Goal: Check status: Check status

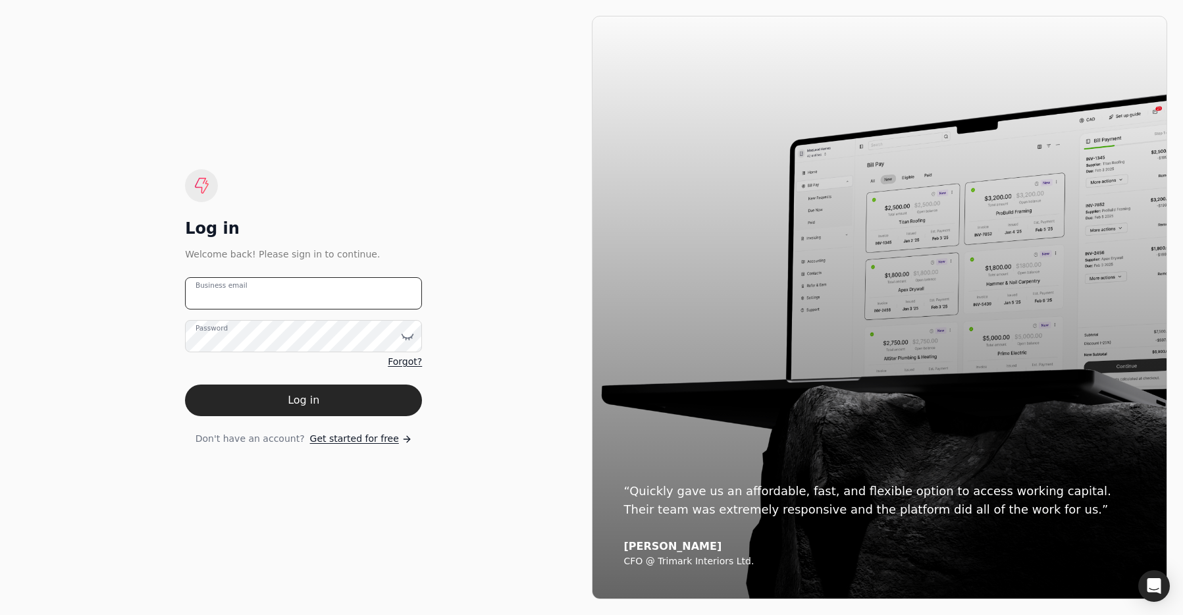
click at [284, 292] on email "Business email" at bounding box center [303, 293] width 237 height 32
type email "[EMAIL_ADDRESS][DOMAIN_NAME]"
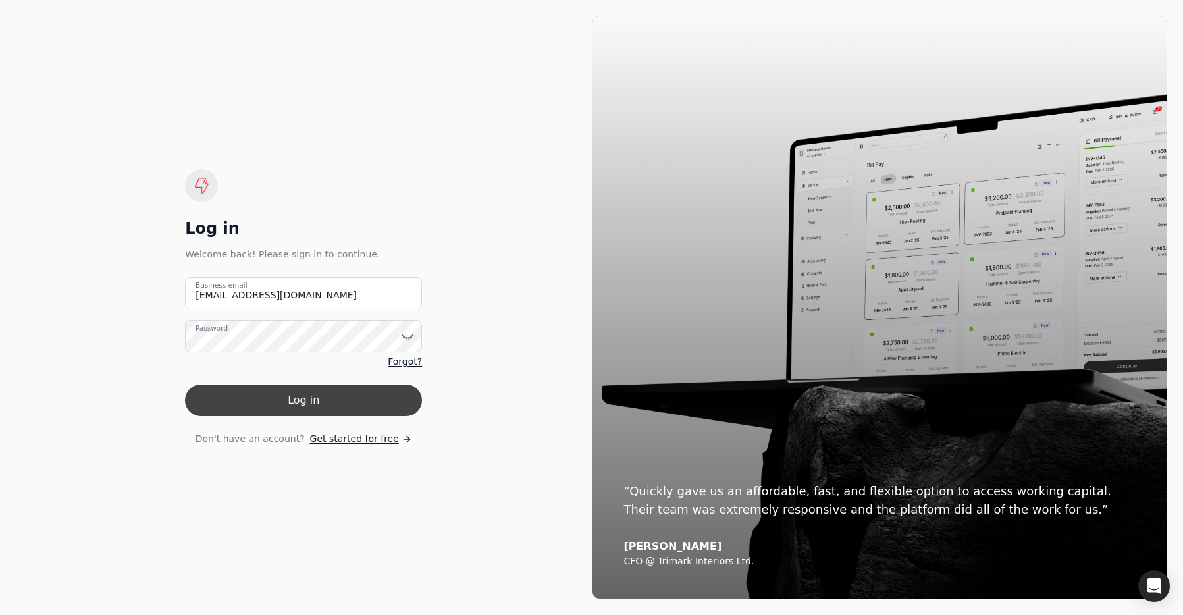
click at [381, 389] on button "Log in" at bounding box center [303, 401] width 237 height 32
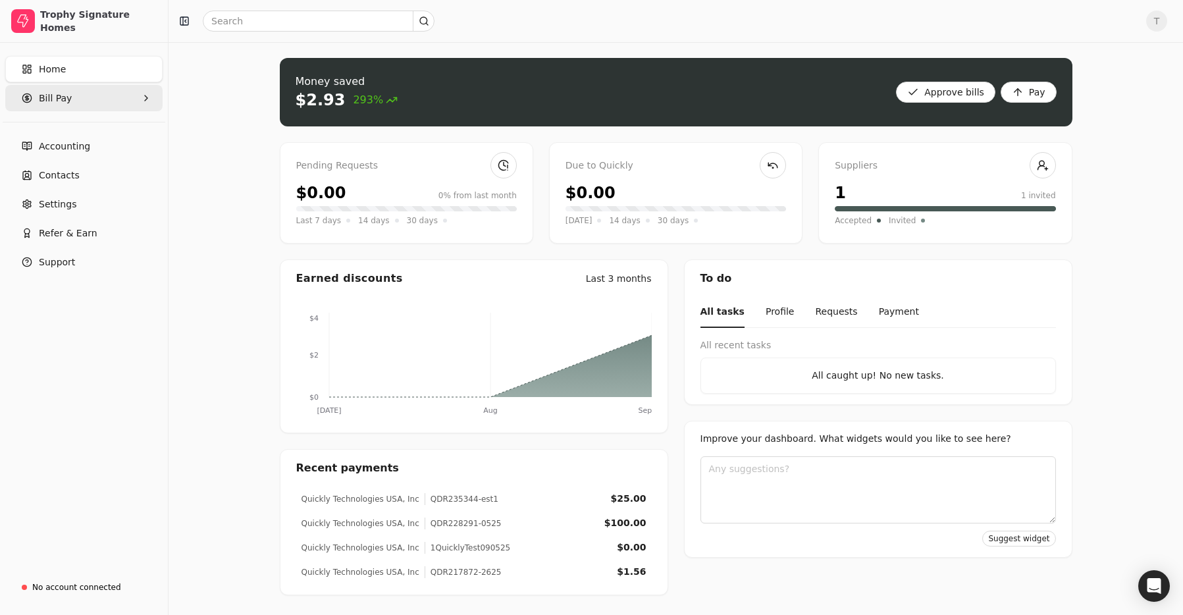
drag, startPoint x: 75, startPoint y: 100, endPoint x: 75, endPoint y: 111, distance: 10.5
click at [75, 101] on Pay "Bill Pay" at bounding box center [83, 98] width 157 height 26
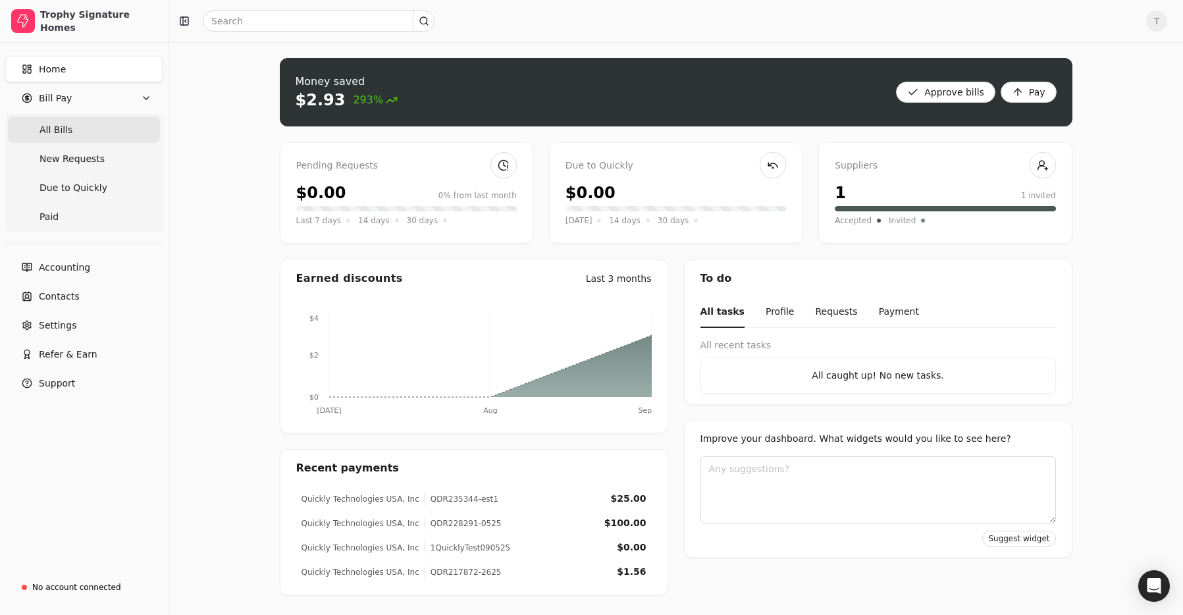
click at [76, 130] on Bills "All Bills" at bounding box center [84, 130] width 152 height 26
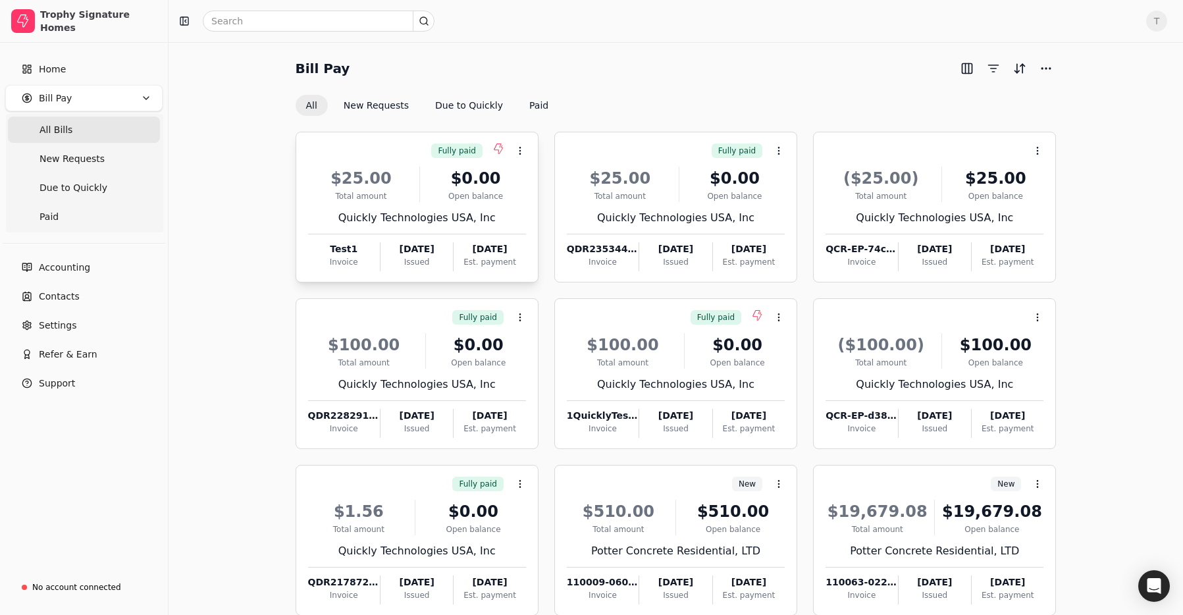
click at [400, 155] on div "Fully paid Context Menu Button" at bounding box center [416, 151] width 221 height 22
click at [535, 184] on span "Open" at bounding box center [541, 183] width 24 height 14
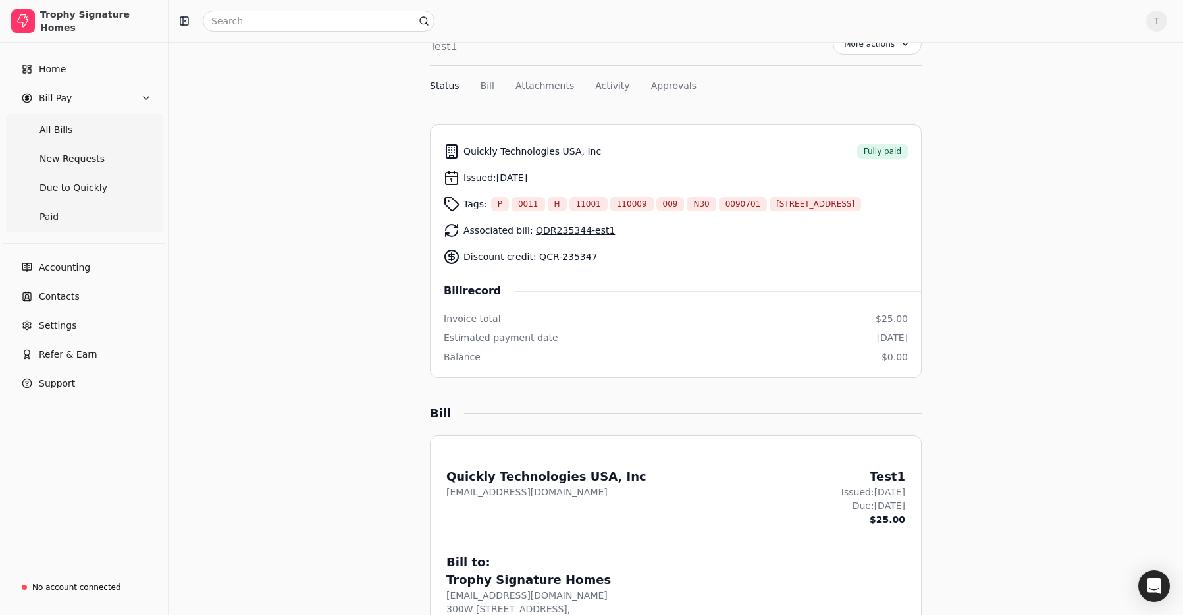
scroll to position [92, 0]
